Goal: Information Seeking & Learning: Learn about a topic

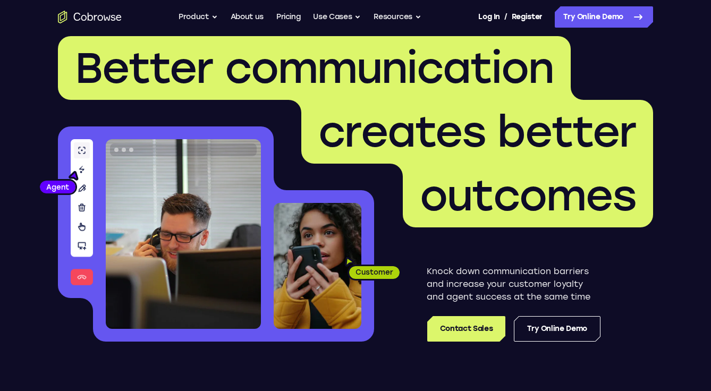
scroll to position [53, 0]
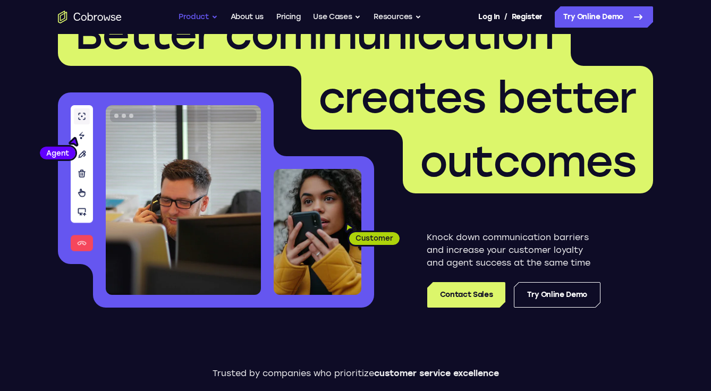
click at [191, 18] on button "Product" at bounding box center [198, 16] width 39 height 21
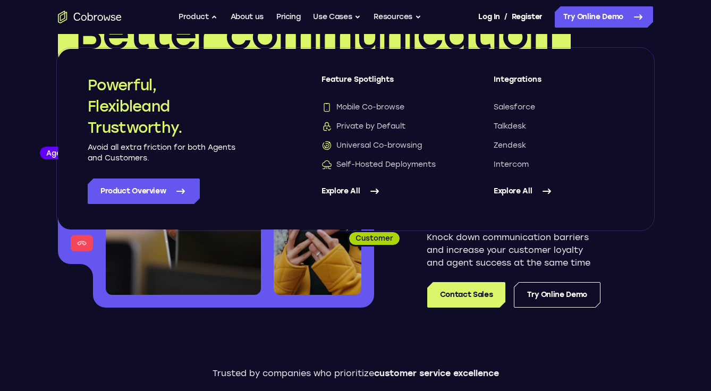
click at [360, 191] on link "Explore All" at bounding box center [387, 192] width 130 height 26
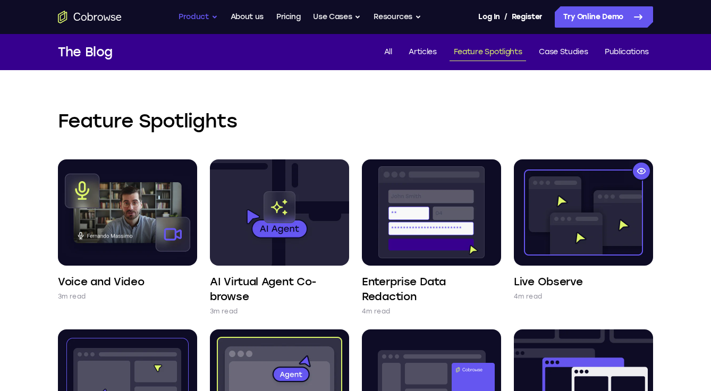
click at [201, 13] on button "Product" at bounding box center [198, 16] width 39 height 21
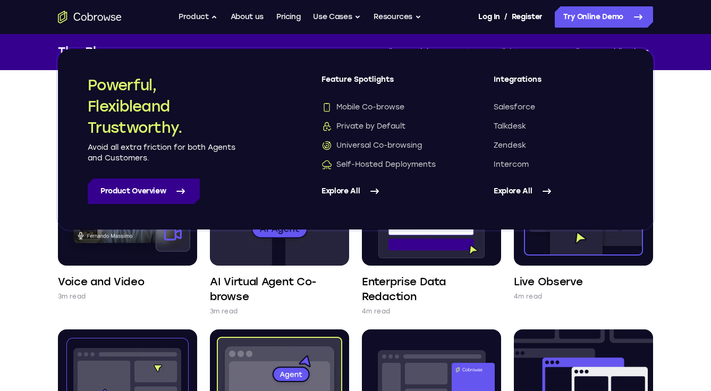
click at [175, 196] on icon at bounding box center [180, 191] width 13 height 13
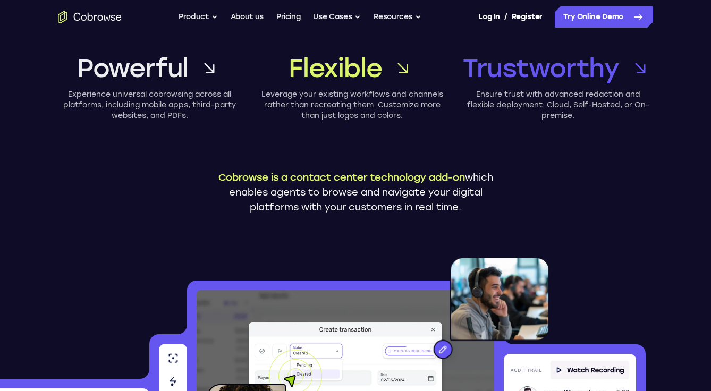
scroll to position [53, 0]
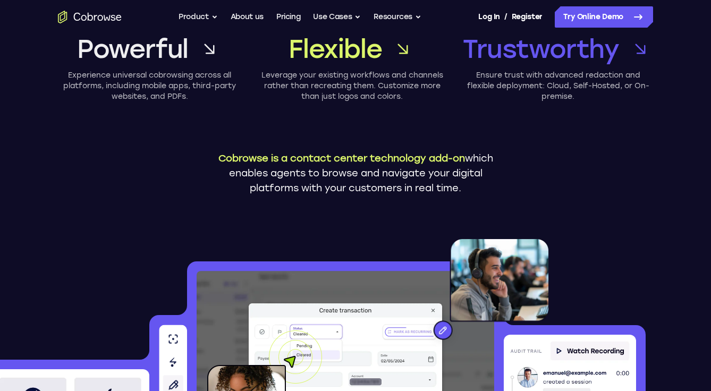
drag, startPoint x: 494, startPoint y: 194, endPoint x: 528, endPoint y: 186, distance: 35.1
click at [528, 186] on div "Powerful Experience universal cobrowsing across all platforms, including mobile…" at bounding box center [355, 109] width 680 height 257
drag, startPoint x: 486, startPoint y: 132, endPoint x: 528, endPoint y: 192, distance: 73.0
click at [528, 192] on div "Powerful Experience universal cobrowsing across all platforms, including mobile…" at bounding box center [355, 109] width 680 height 257
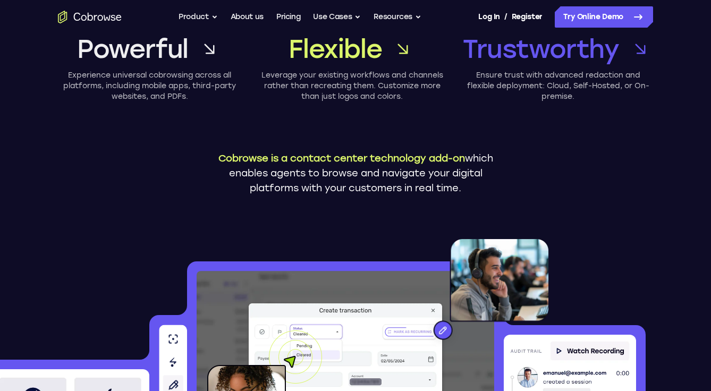
click at [528, 192] on div "Powerful Experience universal cobrowsing across all platforms, including mobile…" at bounding box center [355, 109] width 680 height 257
drag, startPoint x: 386, startPoint y: 173, endPoint x: 520, endPoint y: 169, distance: 134.6
click at [520, 169] on div "Powerful Experience universal cobrowsing across all platforms, including mobile…" at bounding box center [355, 109] width 680 height 257
drag, startPoint x: 497, startPoint y: 184, endPoint x: 509, endPoint y: 201, distance: 21.7
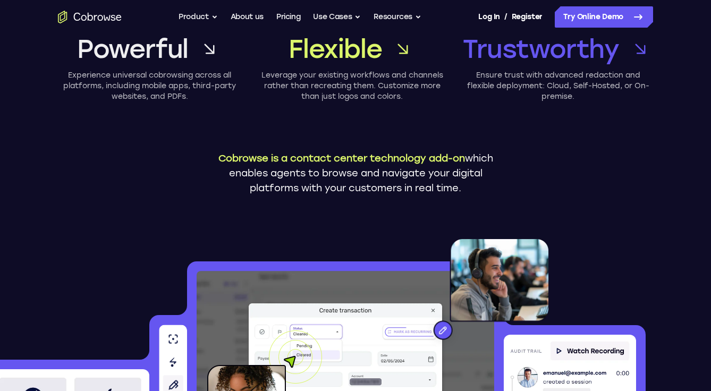
click at [509, 201] on div "Powerful Experience universal cobrowsing across all platforms, including mobile…" at bounding box center [355, 109] width 680 height 257
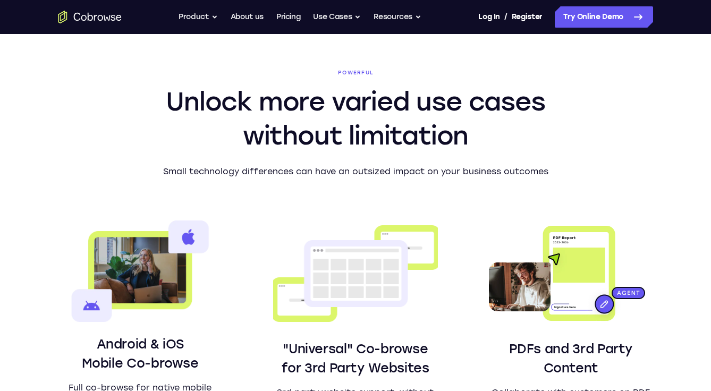
scroll to position [691, 0]
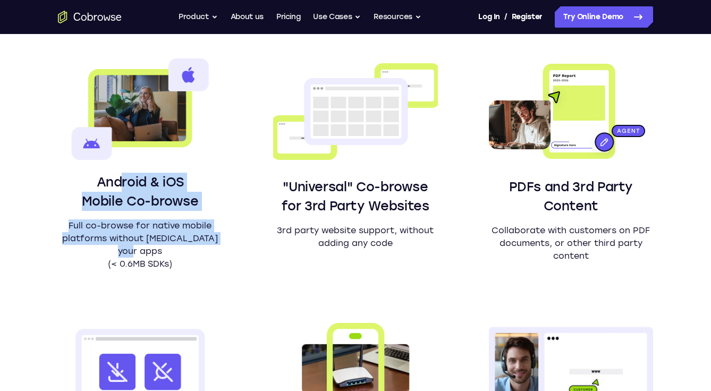
drag, startPoint x: 124, startPoint y: 184, endPoint x: 203, endPoint y: 251, distance: 103.7
click at [203, 251] on div "Android & iOS Mobile Co-browse Full co-browse for native mobile platforms witho…" at bounding box center [140, 222] width 164 height 98
click at [203, 251] on p "Full co-browse for native mobile platforms without bloating your apps (< 0.6MB …" at bounding box center [140, 245] width 164 height 51
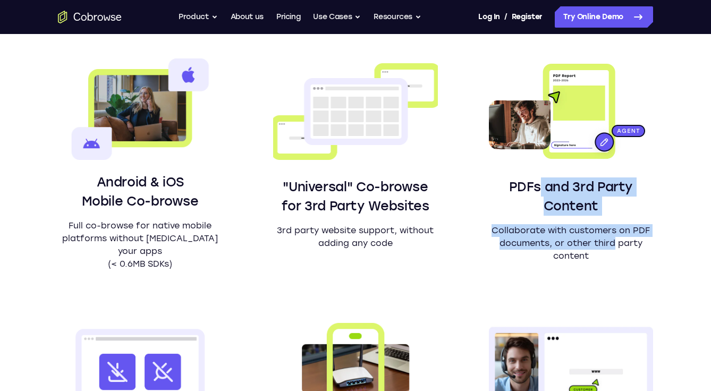
drag, startPoint x: 573, startPoint y: 213, endPoint x: 625, endPoint y: 250, distance: 64.0
click at [622, 250] on div "PDFs and 3rd Party Content Collaborate with customers on PDF documents, or othe…" at bounding box center [571, 220] width 164 height 85
click at [625, 250] on p "Collaborate with customers on PDF documents, or other third party content" at bounding box center [571, 243] width 164 height 38
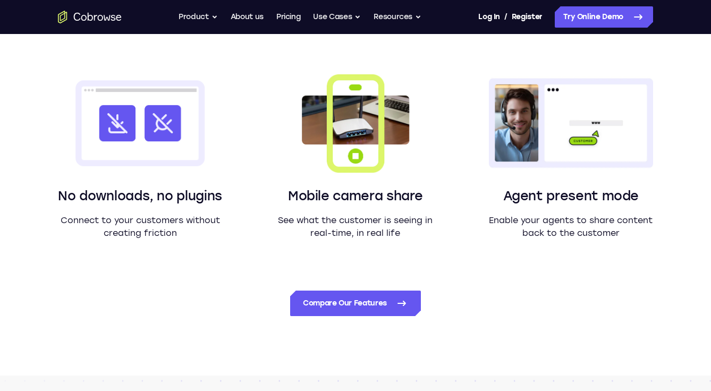
scroll to position [957, 0]
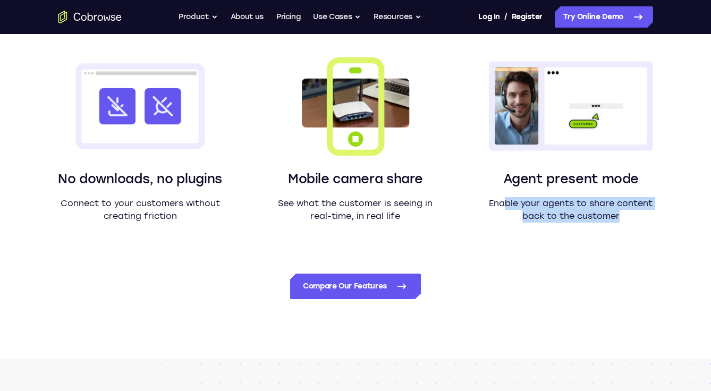
drag, startPoint x: 506, startPoint y: 201, endPoint x: 660, endPoint y: 218, distance: 155.6
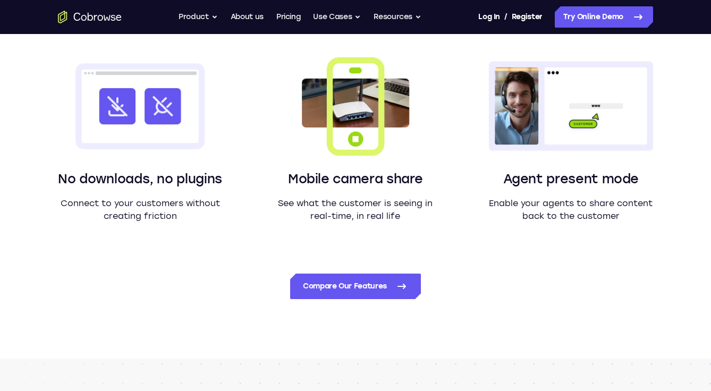
drag, startPoint x: 636, startPoint y: 217, endPoint x: 648, endPoint y: 224, distance: 13.9
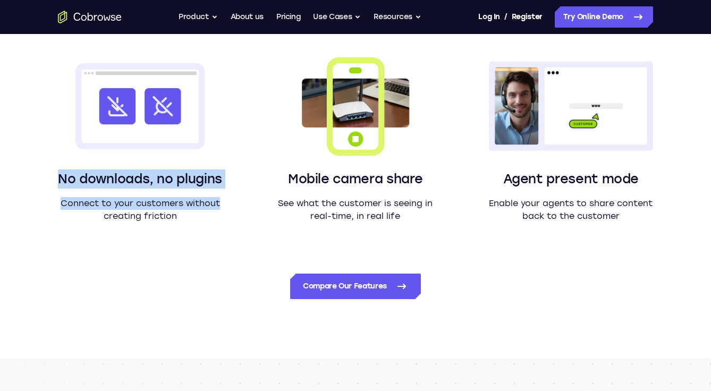
drag, startPoint x: 80, startPoint y: 183, endPoint x: 241, endPoint y: 208, distance: 162.6
click at [241, 208] on div "Android & iOS Mobile Co-browse Full co-browse for native mobile platforms witho…" at bounding box center [355, 8] width 595 height 430
click at [242, 209] on div "Android & iOS Mobile Co-browse Full co-browse for native mobile platforms witho…" at bounding box center [355, 8] width 595 height 430
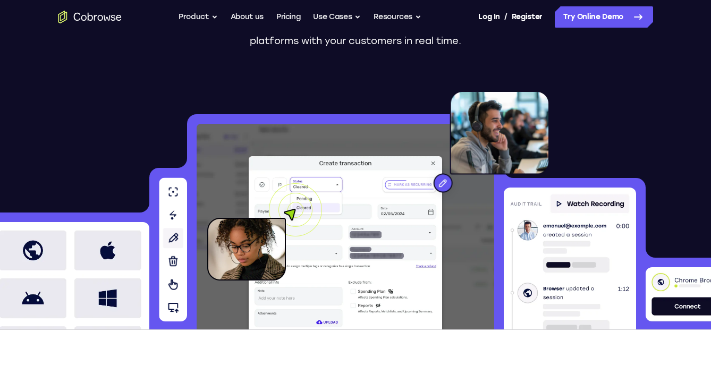
scroll to position [0, 0]
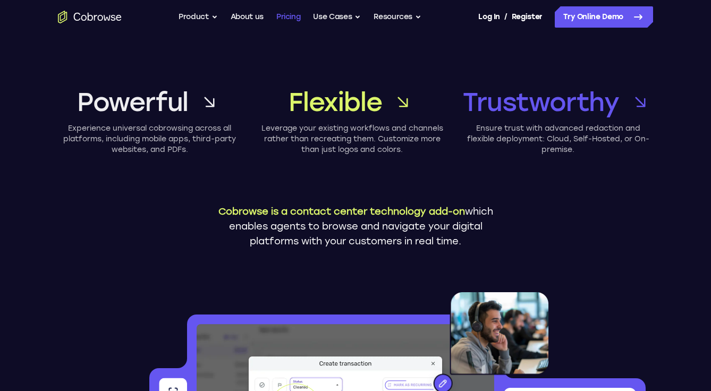
click at [284, 20] on link "Pricing" at bounding box center [288, 16] width 24 height 21
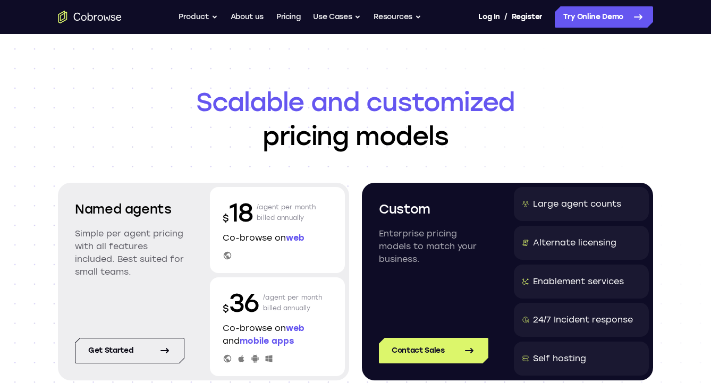
click at [298, 238] on span "web" at bounding box center [295, 238] width 19 height 10
drag, startPoint x: 78, startPoint y: 211, endPoint x: 169, endPoint y: 270, distance: 108.7
click at [169, 270] on div "Named agents Simple per agent pricing with all features included. Best suited f…" at bounding box center [129, 247] width 135 height 120
click at [169, 270] on p "Simple per agent pricing with all features included. Best suited for small team…" at bounding box center [130, 253] width 110 height 51
click at [337, 21] on button "Use Cases" at bounding box center [337, 16] width 48 height 21
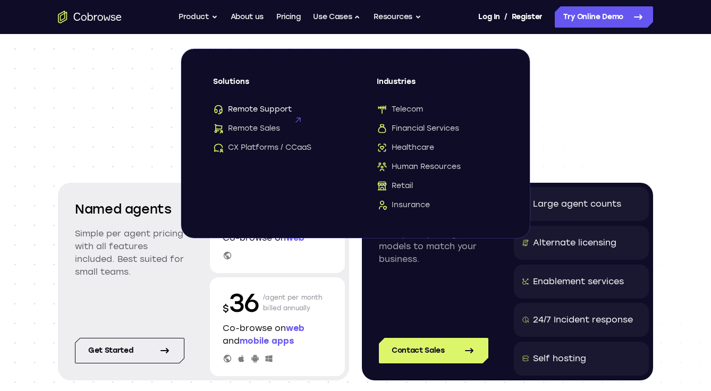
click at [258, 113] on span "Remote Support" at bounding box center [252, 109] width 79 height 11
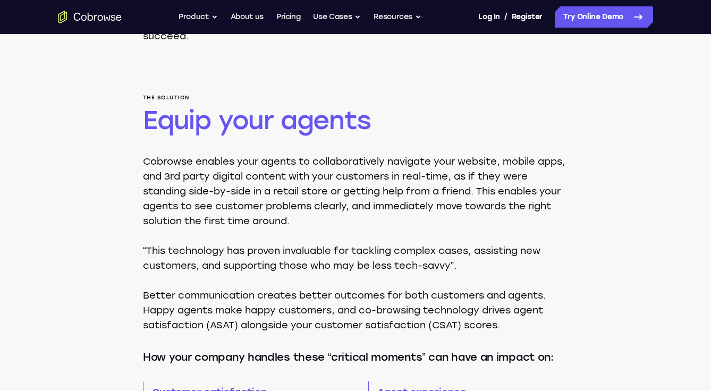
scroll to position [638, 0]
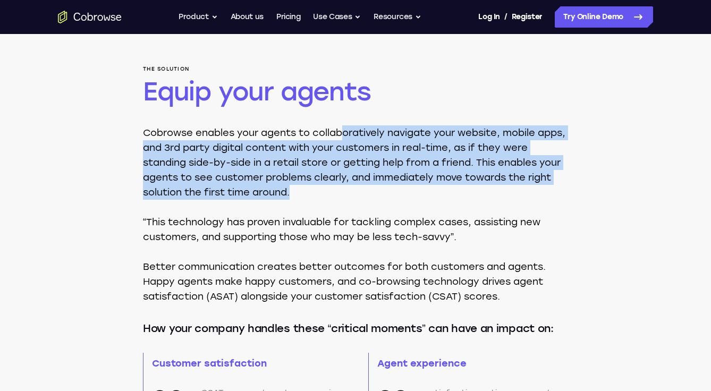
drag, startPoint x: 456, startPoint y: 147, endPoint x: 541, endPoint y: 190, distance: 95.3
click at [541, 190] on p "Cobrowse enables your agents to collaboratively navigate your website, mobile a…" at bounding box center [355, 162] width 425 height 74
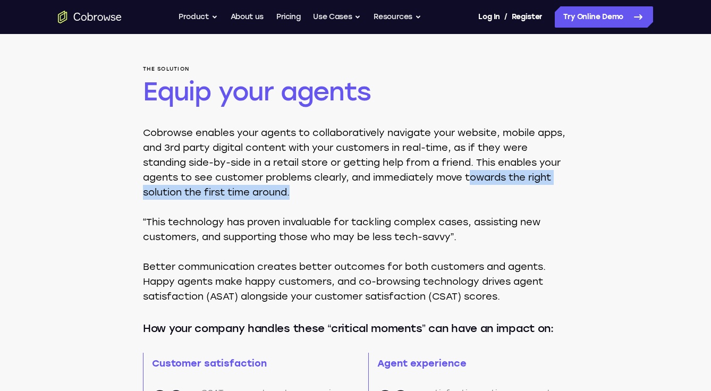
drag, startPoint x: 322, startPoint y: 121, endPoint x: 511, endPoint y: 186, distance: 200.1
click at [509, 186] on p "Cobrowse enables your agents to collaboratively navigate your website, mobile a…" at bounding box center [355, 162] width 425 height 74
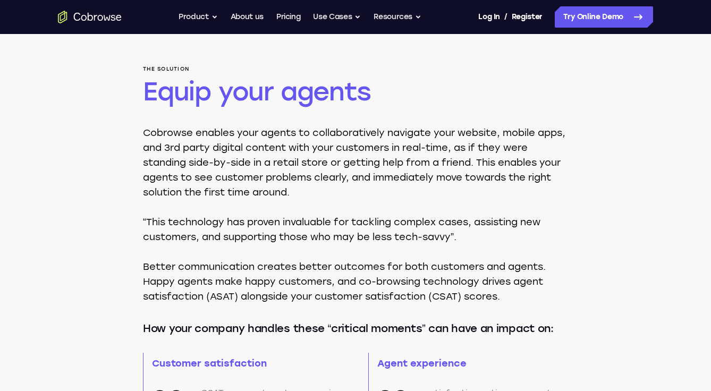
drag, startPoint x: 511, startPoint y: 186, endPoint x: 451, endPoint y: 132, distance: 80.2
click at [511, 186] on p "Cobrowse enables your agents to collaboratively navigate your website, mobile a…" at bounding box center [355, 162] width 425 height 74
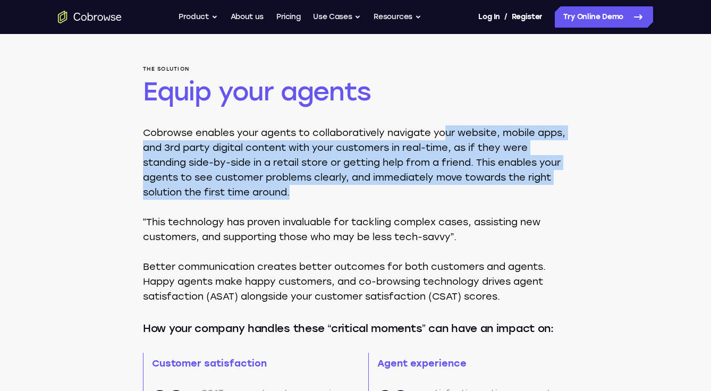
drag, startPoint x: 451, startPoint y: 132, endPoint x: 527, endPoint y: 203, distance: 103.4
click at [527, 203] on div "Cobrowse enables your agents to collaboratively navigate your website, mobile a…" at bounding box center [355, 214] width 425 height 179
click at [527, 201] on div "Cobrowse enables your agents to collaboratively navigate your website, mobile a…" at bounding box center [355, 214] width 425 height 179
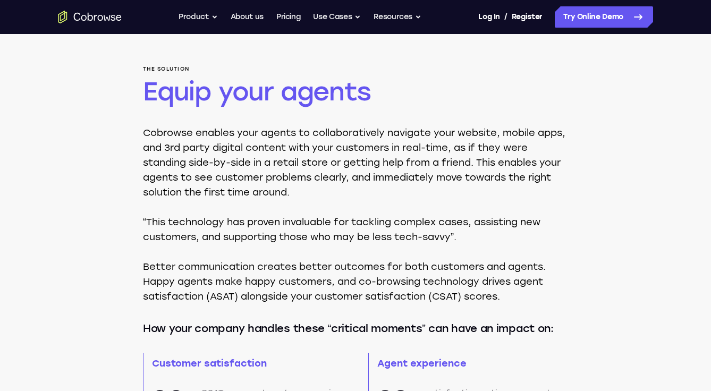
drag, startPoint x: 460, startPoint y: 198, endPoint x: 526, endPoint y: 192, distance: 66.2
click at [526, 192] on p "Cobrowse enables your agents to collaboratively navigate your website, mobile a…" at bounding box center [355, 162] width 425 height 74
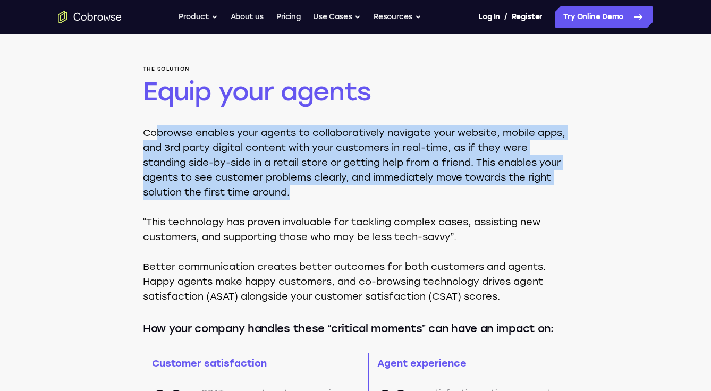
drag, startPoint x: 154, startPoint y: 136, endPoint x: 440, endPoint y: 191, distance: 291.3
click at [440, 191] on p "Cobrowse enables your agents to collaboratively navigate your website, mobile a…" at bounding box center [355, 162] width 425 height 74
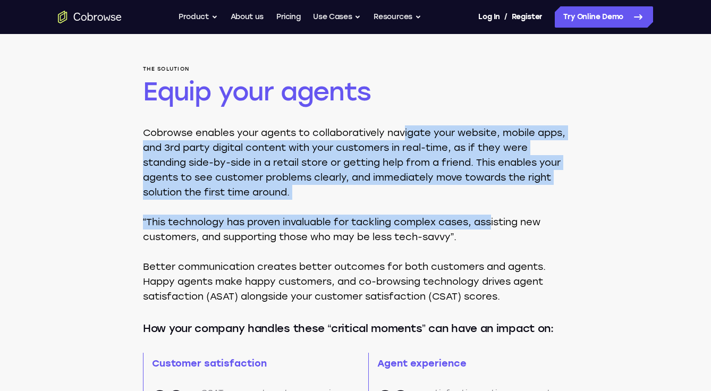
drag, startPoint x: 491, startPoint y: 207, endPoint x: 501, endPoint y: 208, distance: 10.2
click at [496, 208] on div "Cobrowse enables your agents to collaboratively navigate your website, mobile a…" at bounding box center [355, 214] width 425 height 179
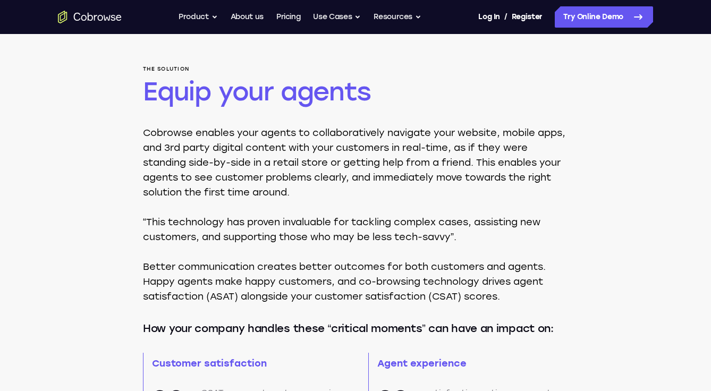
click at [501, 208] on div "Cobrowse enables your agents to collaboratively navigate your website, mobile a…" at bounding box center [355, 214] width 425 height 179
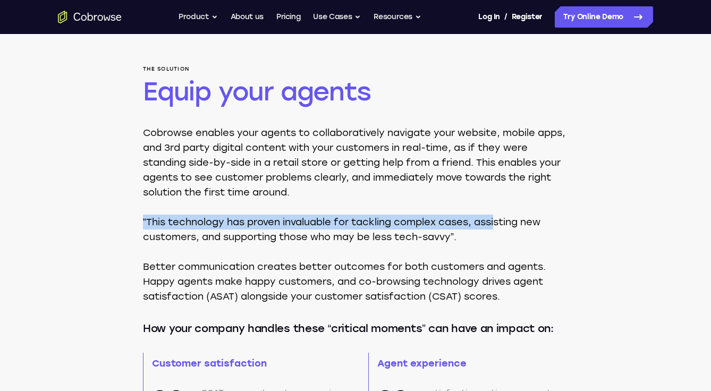
drag, startPoint x: 349, startPoint y: 176, endPoint x: 502, endPoint y: 213, distance: 158.0
click at [500, 213] on div "Cobrowse enables your agents to collaboratively navigate your website, mobile a…" at bounding box center [355, 214] width 425 height 179
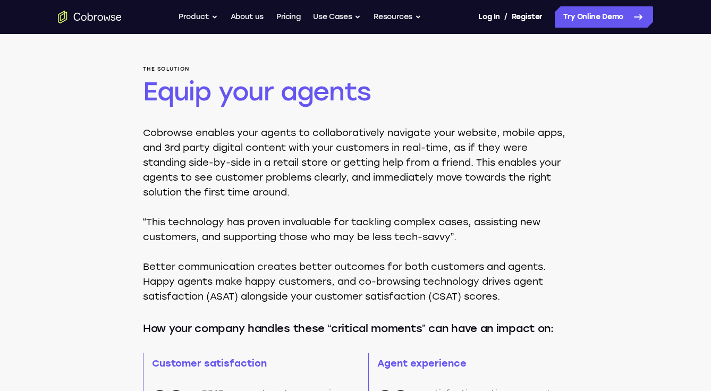
drag, startPoint x: 502, startPoint y: 213, endPoint x: 474, endPoint y: 189, distance: 37.4
click at [499, 211] on div "Cobrowse enables your agents to collaboratively navigate your website, mobile a…" at bounding box center [355, 214] width 425 height 179
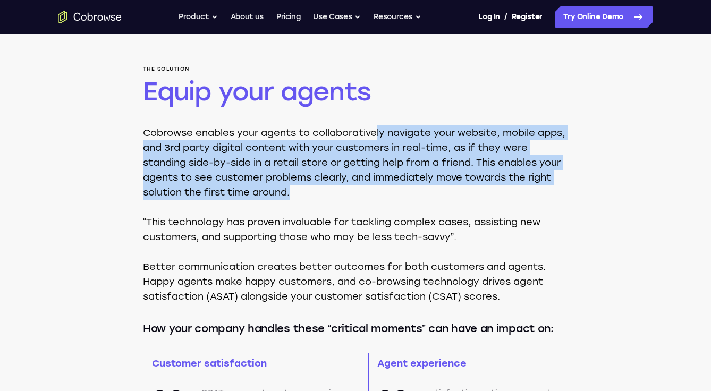
drag, startPoint x: 381, startPoint y: 117, endPoint x: 502, endPoint y: 211, distance: 153.4
click at [502, 211] on div "The solution Equip your agents Cobrowse enables your agents to collaboratively …" at bounding box center [355, 185] width 425 height 238
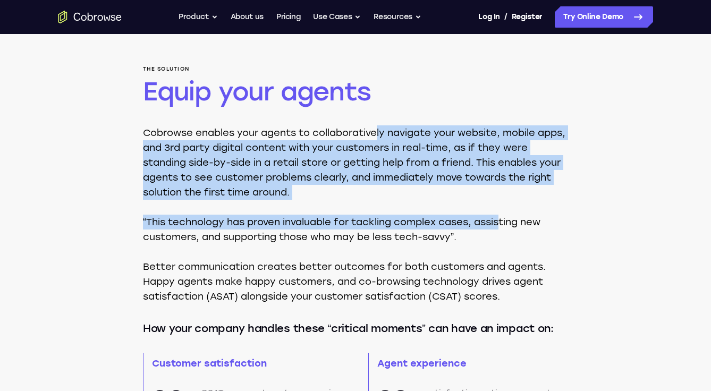
click at [502, 209] on div "Cobrowse enables your agents to collaboratively navigate your website, mobile a…" at bounding box center [355, 214] width 425 height 179
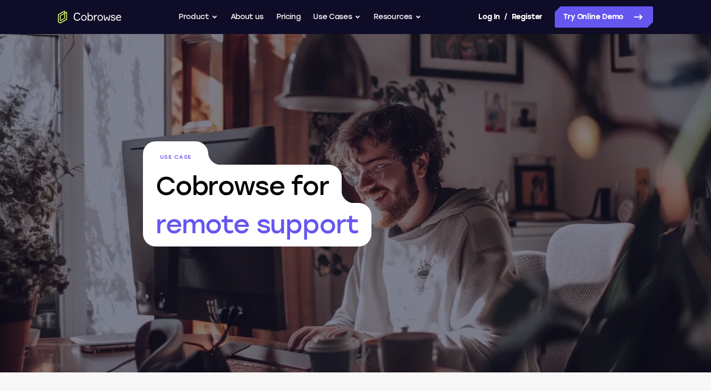
scroll to position [0, 0]
